Goal: Information Seeking & Learning: Learn about a topic

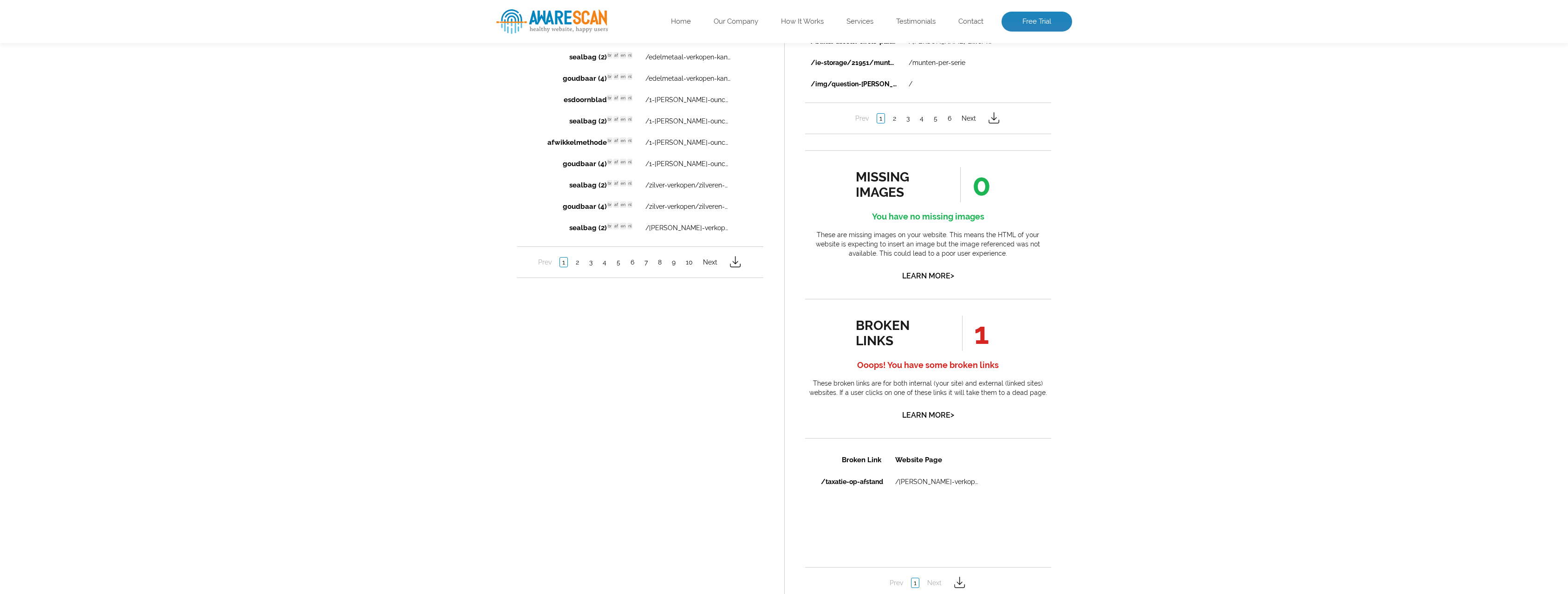
scroll to position [742, 0]
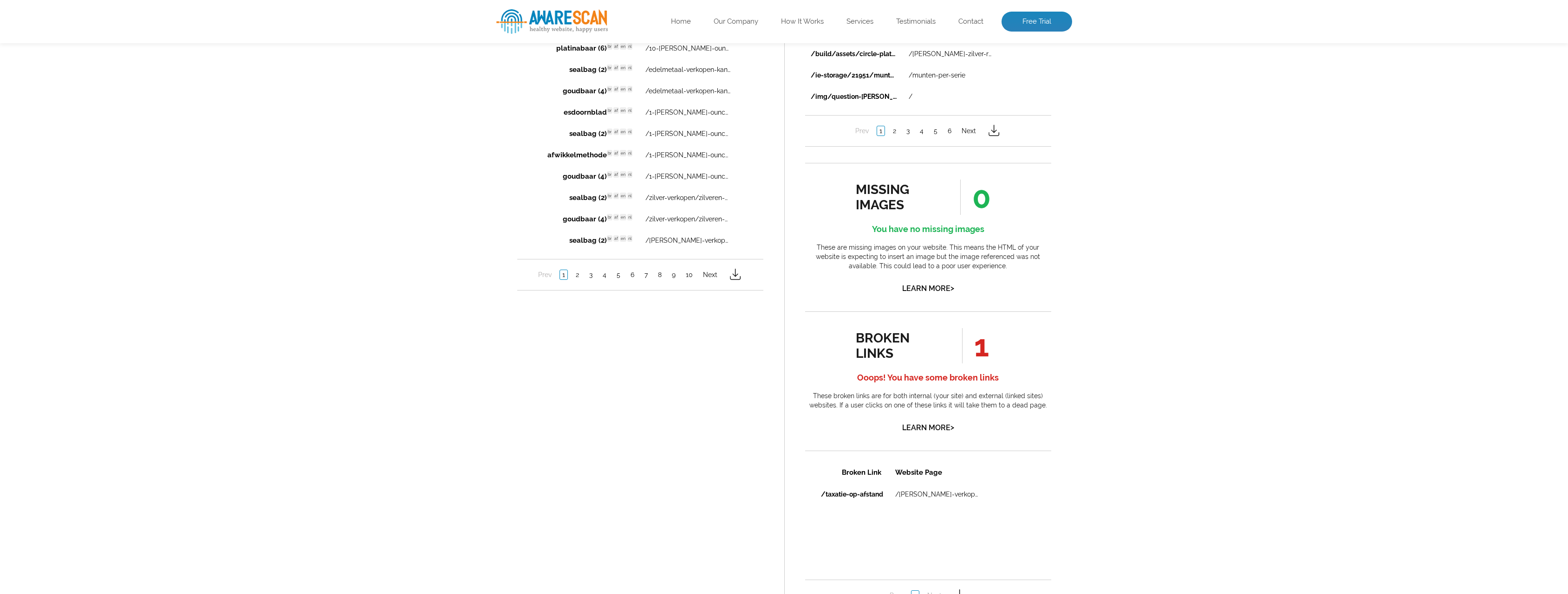
click at [581, 276] on li "2" at bounding box center [577, 274] width 13 height 9
click at [578, 275] on link "2" at bounding box center [576, 274] width 8 height 9
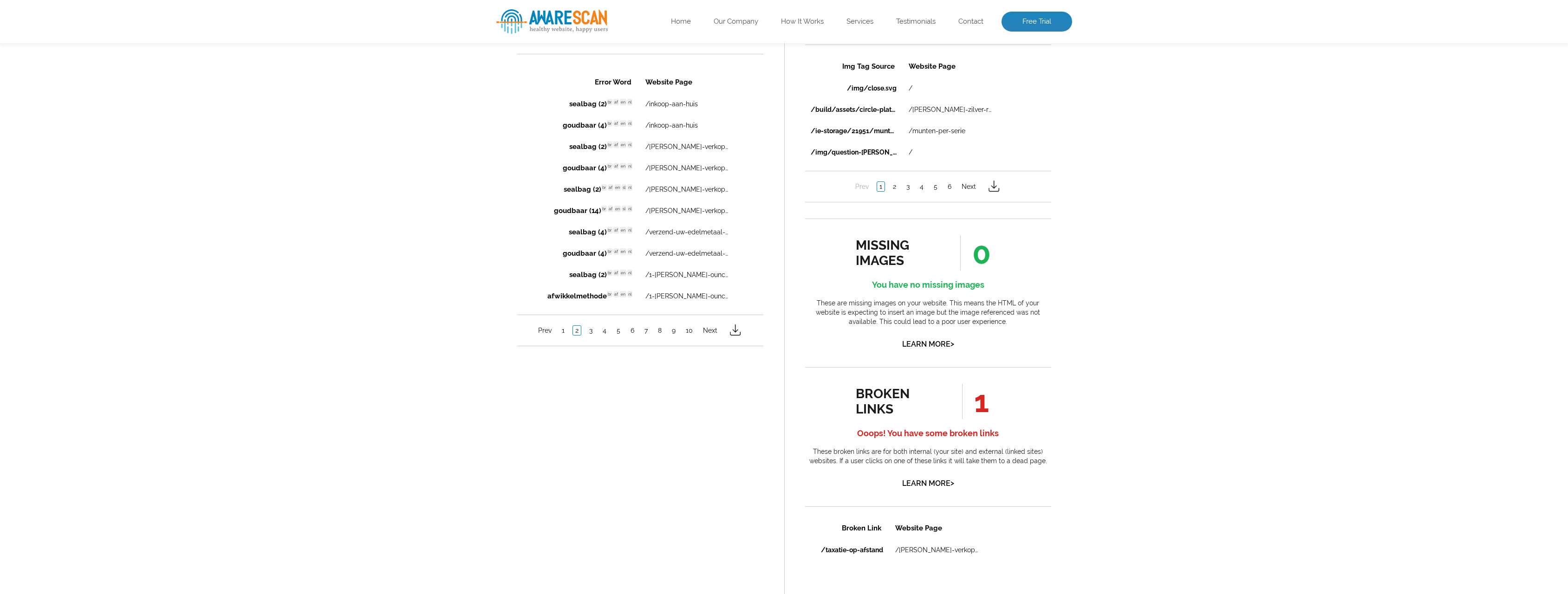
scroll to position [604, 0]
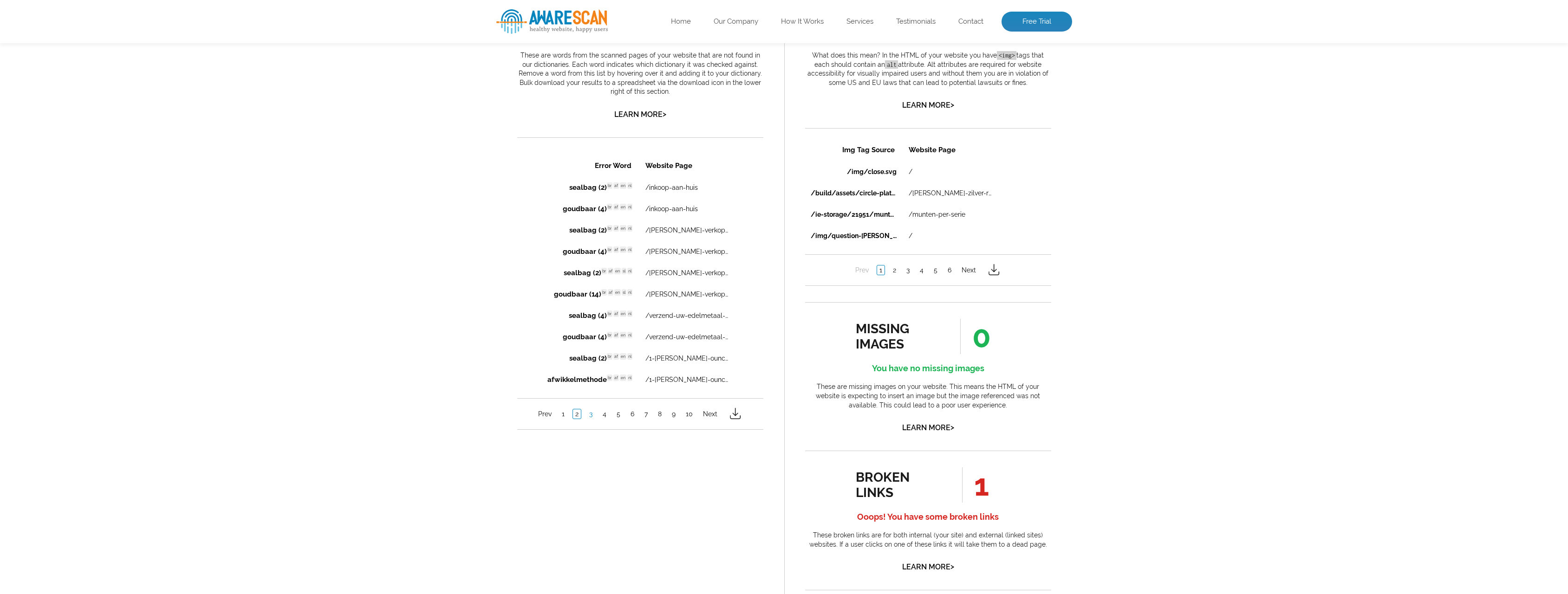
click at [589, 414] on link "3" at bounding box center [590, 413] width 8 height 9
click at [603, 414] on link "4" at bounding box center [604, 413] width 9 height 9
click at [621, 418] on link "5" at bounding box center [618, 413] width 9 height 9
click at [631, 415] on link "6" at bounding box center [632, 413] width 9 height 9
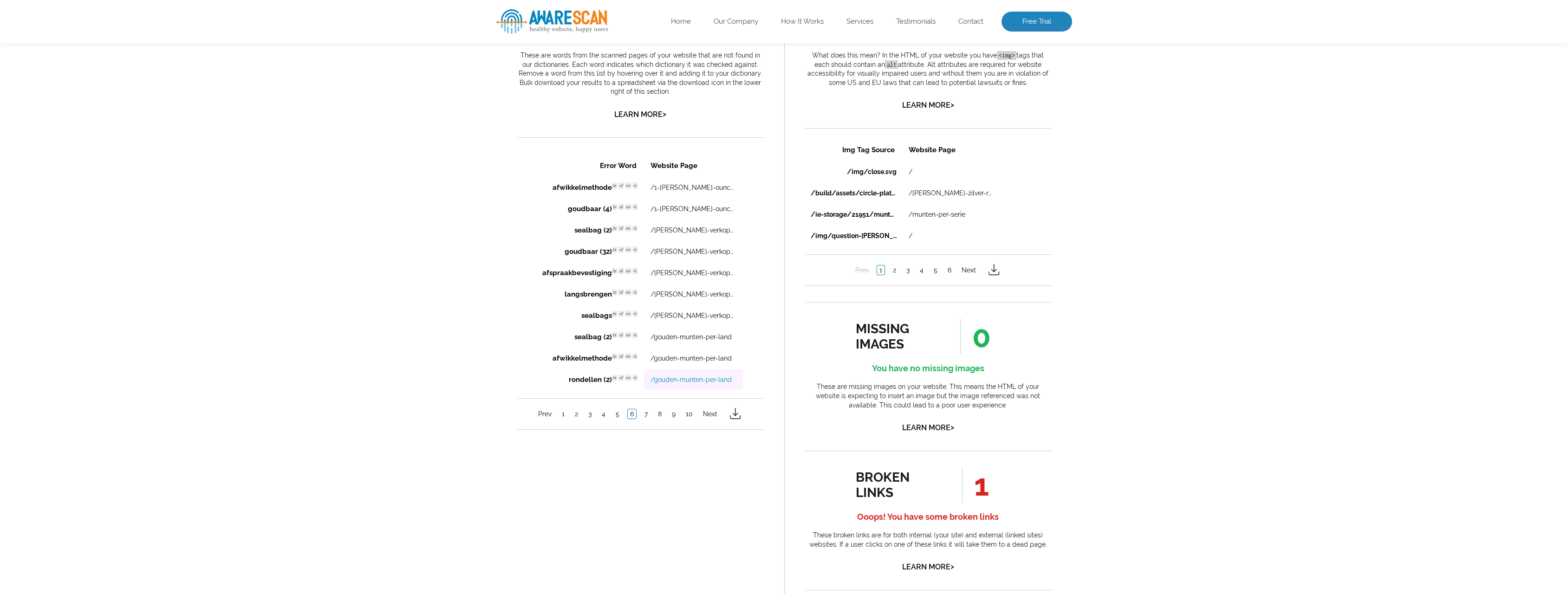
click at [712, 379] on link "/gouden-munten-per-land" at bounding box center [690, 379] width 81 height 7
click at [647, 414] on link "7" at bounding box center [645, 413] width 8 height 9
click at [430, 349] on div "scanned pages 380 Number of pages you have within your website Pages scanned ar…" at bounding box center [784, 265] width 1568 height 1343
click at [705, 358] on link "/zilveren-munten-per-land" at bounding box center [685, 358] width 82 height 7
click at [657, 416] on link "8" at bounding box center [659, 413] width 9 height 9
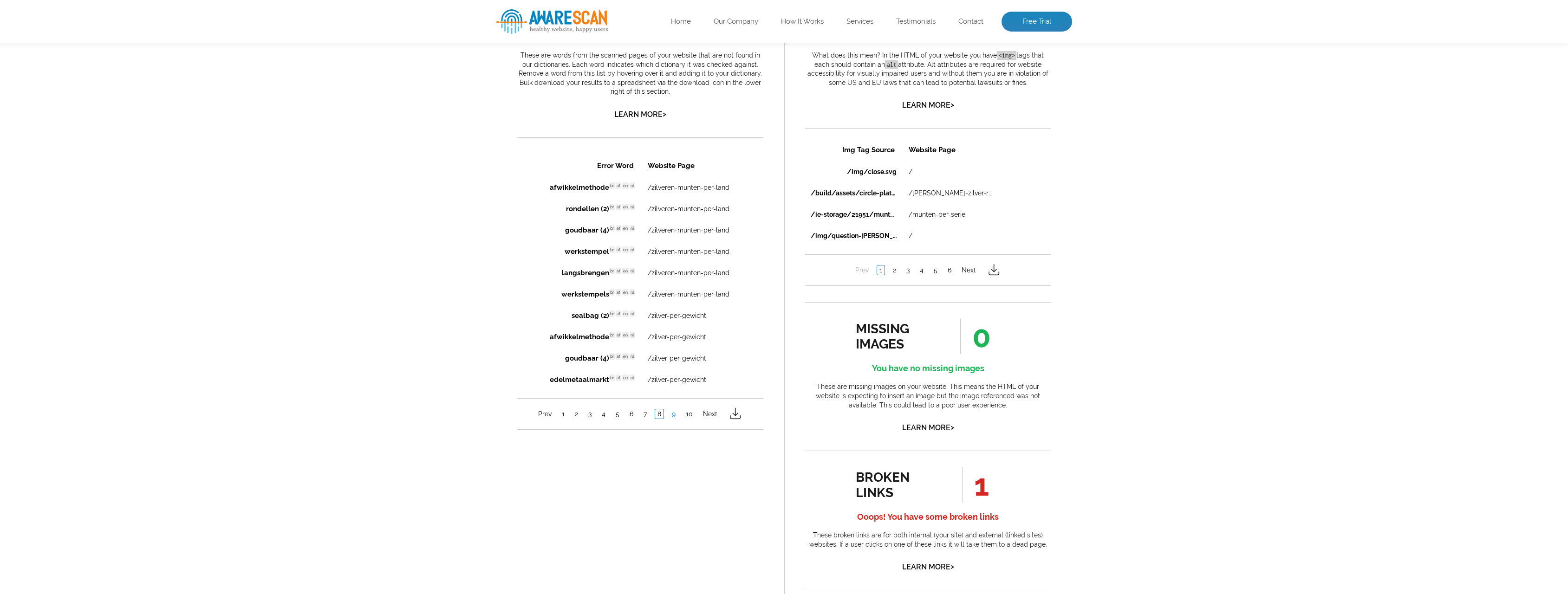
click at [672, 414] on link "9" at bounding box center [673, 413] width 9 height 9
click at [690, 416] on link "10" at bounding box center [688, 413] width 12 height 9
click at [567, 416] on link "11" at bounding box center [570, 413] width 10 height 9
click at [747, 416] on img at bounding box center [747, 413] width 15 height 15
